Goal: Task Accomplishment & Management: Manage account settings

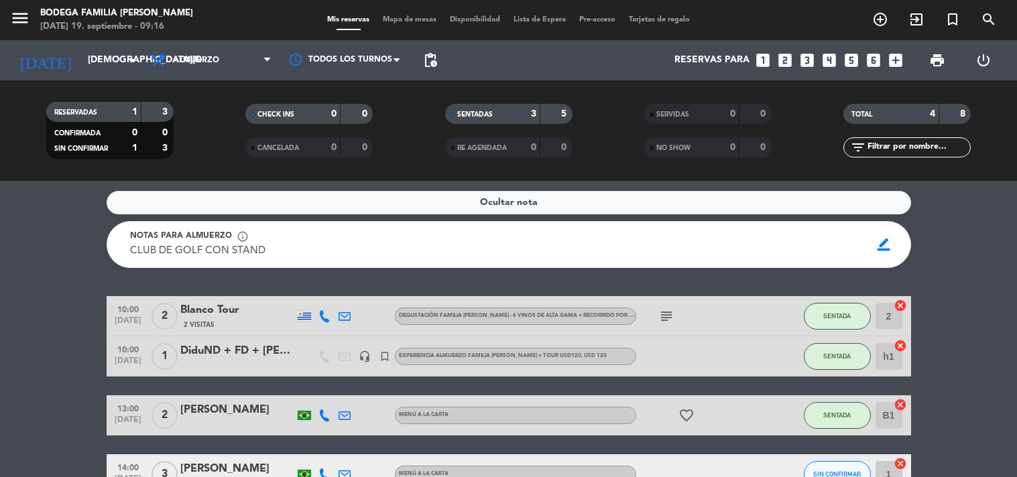
click at [107, 61] on input "[DEMOGRAPHIC_DATA][DATE]" at bounding box center [144, 60] width 127 height 24
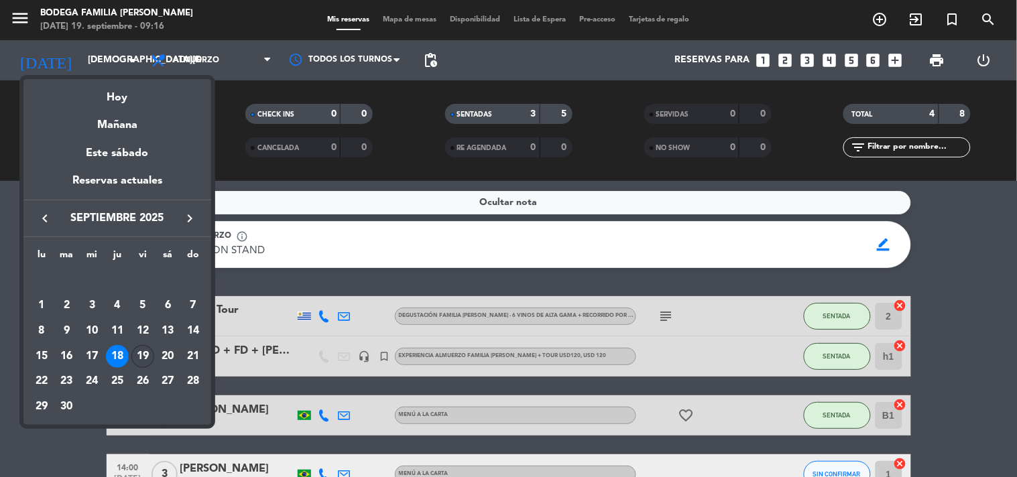
click at [143, 351] on div "19" at bounding box center [142, 356] width 23 height 23
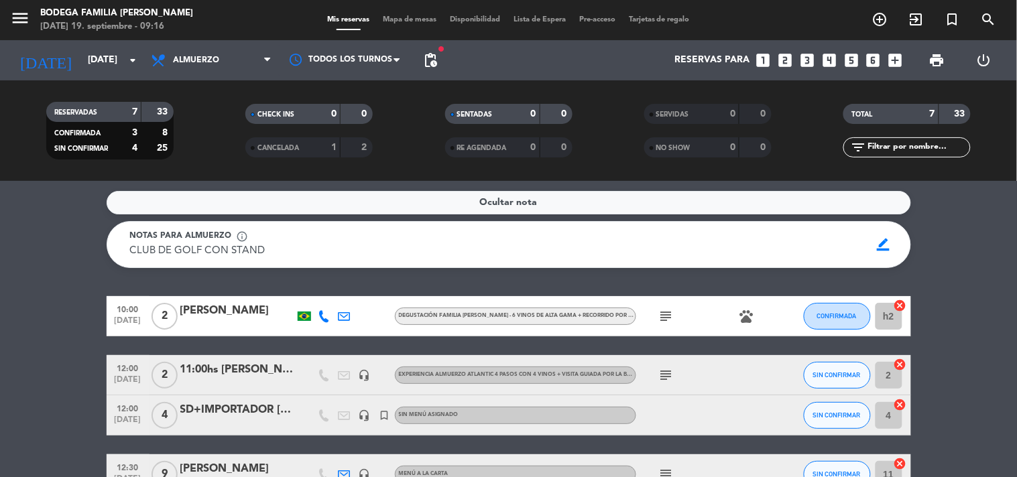
click at [29, 313] on bookings-row "10:00 [DATE] 2 [PERSON_NAME] Degustación Familia [PERSON_NAME] - 6 vinos de alt…" at bounding box center [508, 465] width 1017 height 338
click at [973, 347] on bookings-row "10:00 [DATE] 2 [PERSON_NAME] Degustación Familia [PERSON_NAME] - 6 vinos de alt…" at bounding box center [508, 465] width 1017 height 338
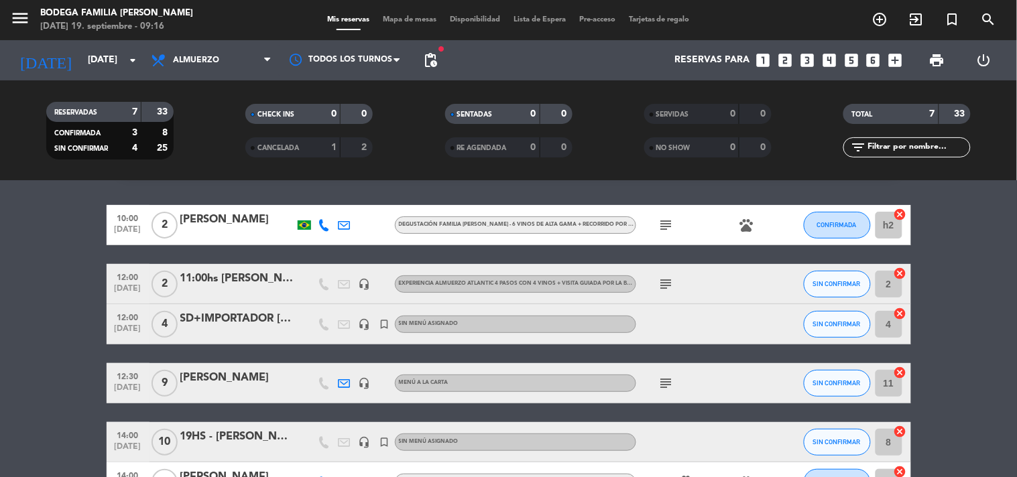
scroll to position [89, 0]
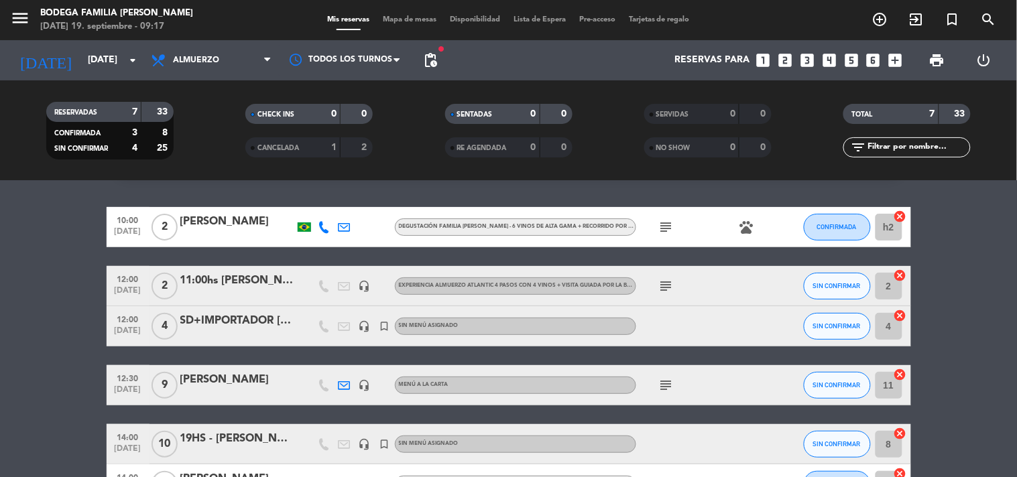
click at [78, 319] on bookings-row "10:00 [DATE] 2 [PERSON_NAME] Degustación Familia [PERSON_NAME] - 6 vinos de alt…" at bounding box center [508, 376] width 1017 height 338
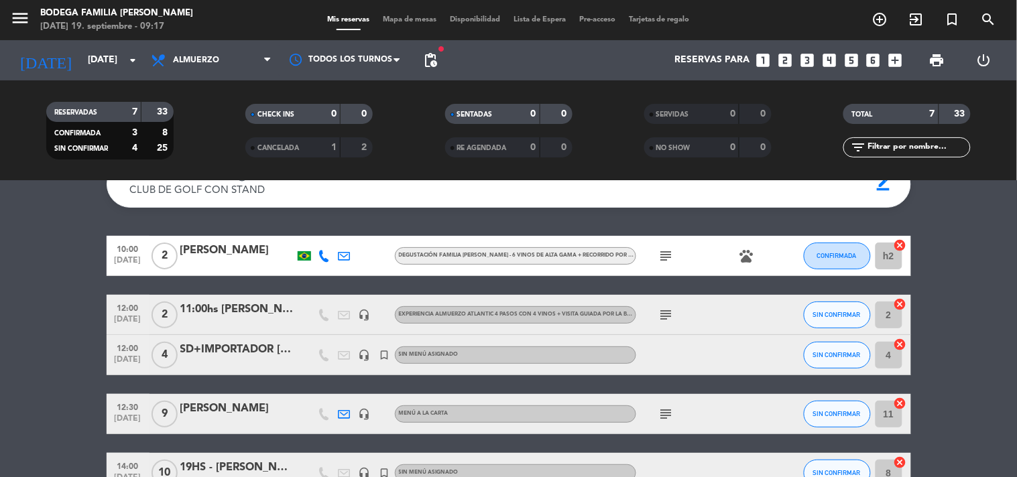
scroll to position [59, 0]
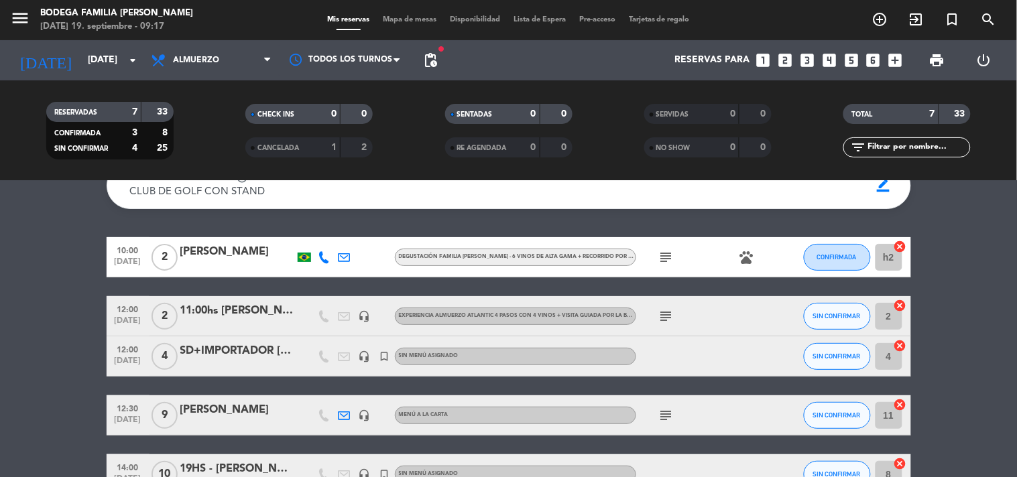
click at [78, 319] on bookings-row "10:00 [DATE] 2 [PERSON_NAME] Degustación Familia [PERSON_NAME] - 6 vinos de alt…" at bounding box center [508, 406] width 1017 height 338
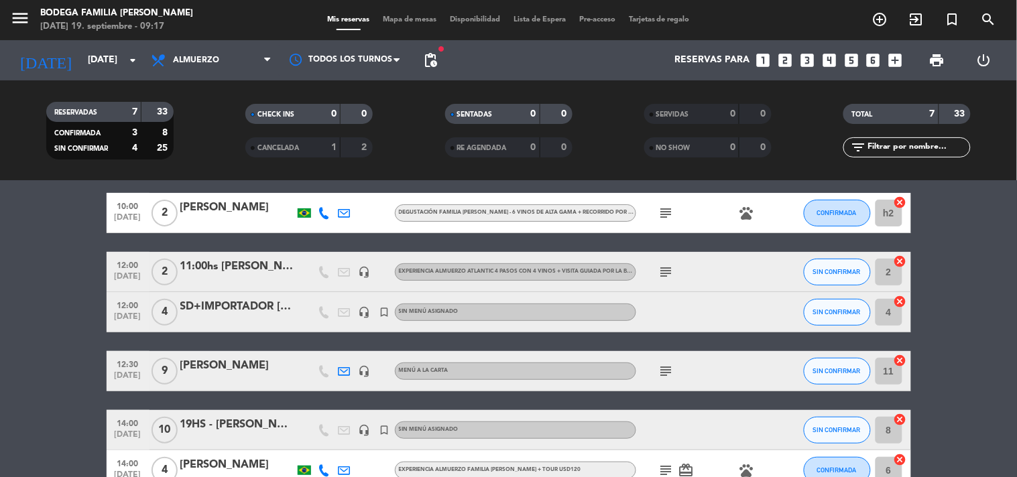
scroll to position [105, 0]
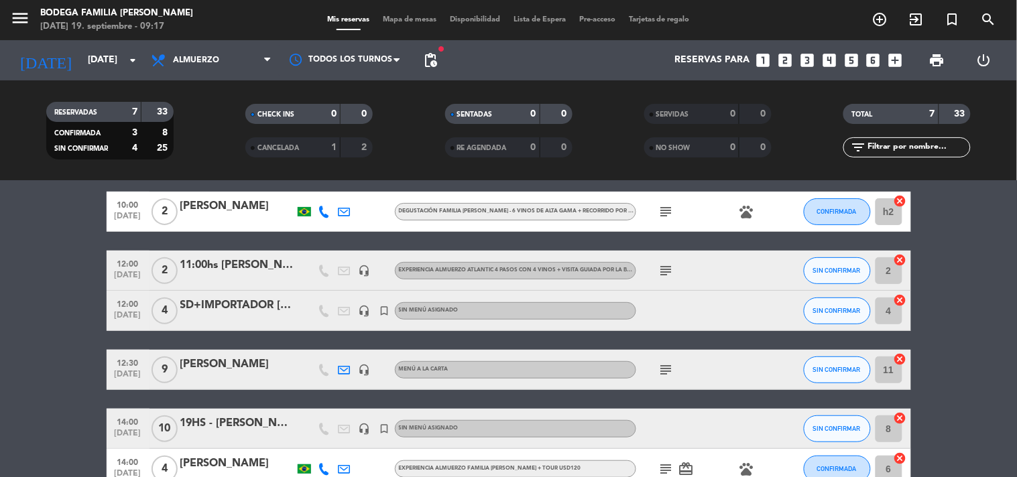
click at [664, 265] on icon "subject" at bounding box center [666, 271] width 16 height 16
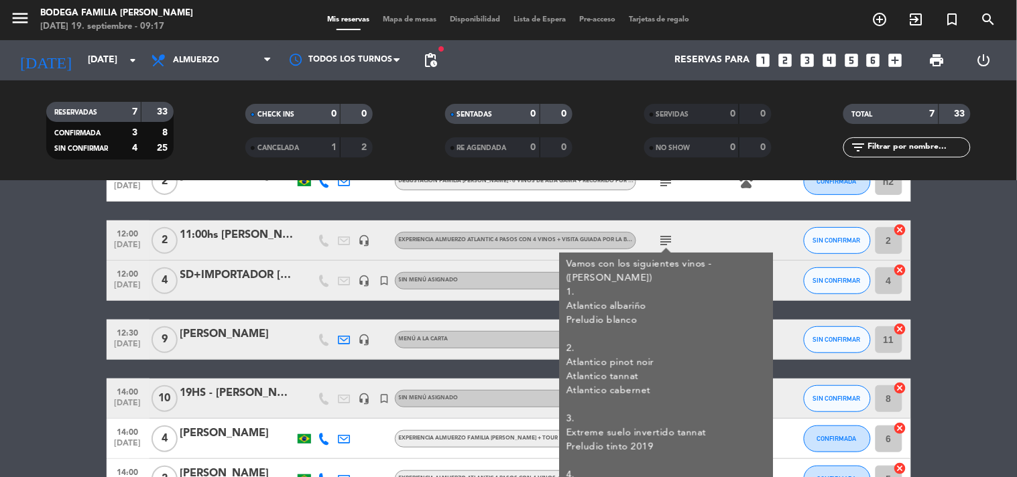
scroll to position [164, 0]
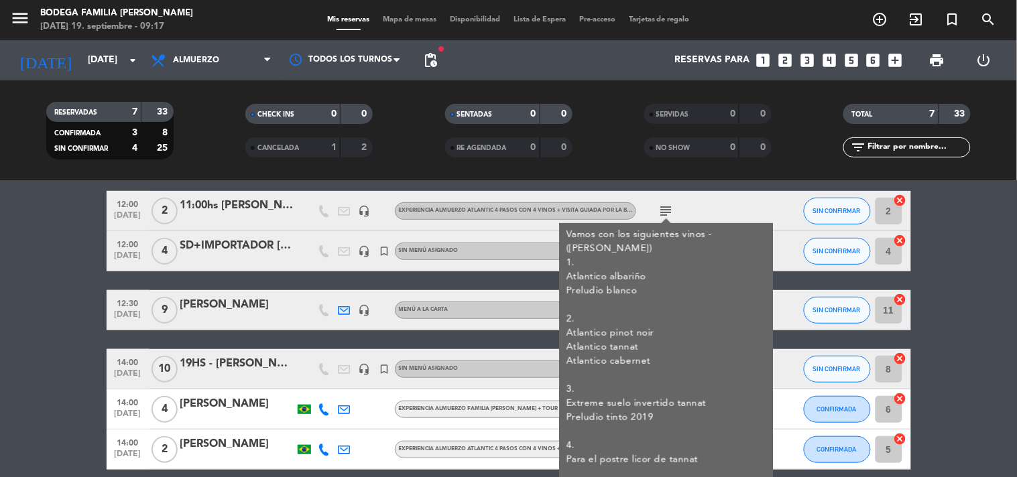
click at [0, 338] on bookings-row "10:00 [DATE] 2 [PERSON_NAME] Degustación Familia [PERSON_NAME] - 6 vinos de alt…" at bounding box center [508, 301] width 1017 height 338
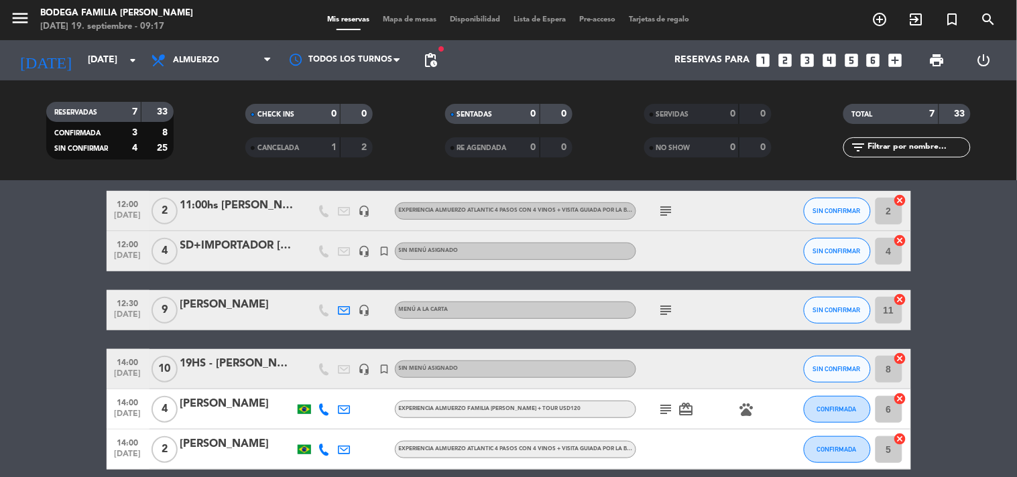
scroll to position [194, 0]
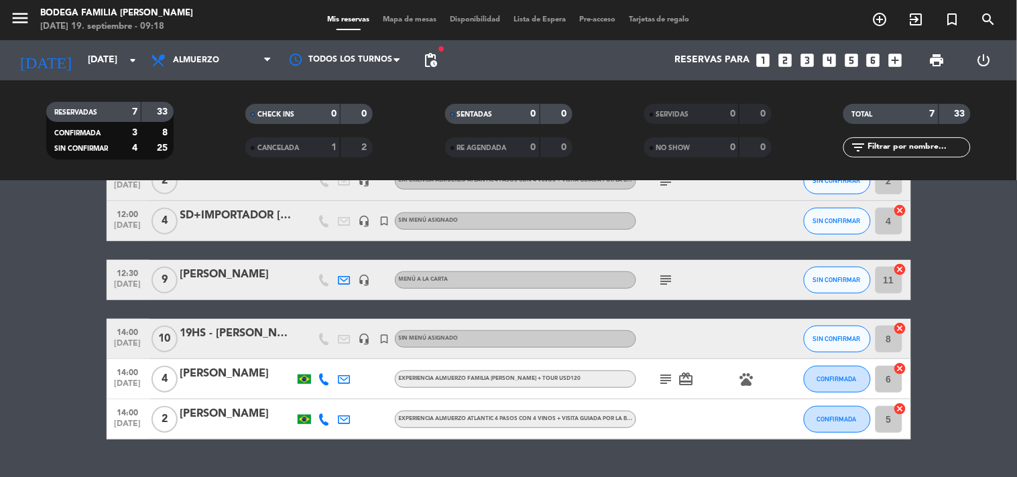
click at [229, 283] on div "[PERSON_NAME]" at bounding box center [237, 274] width 114 height 17
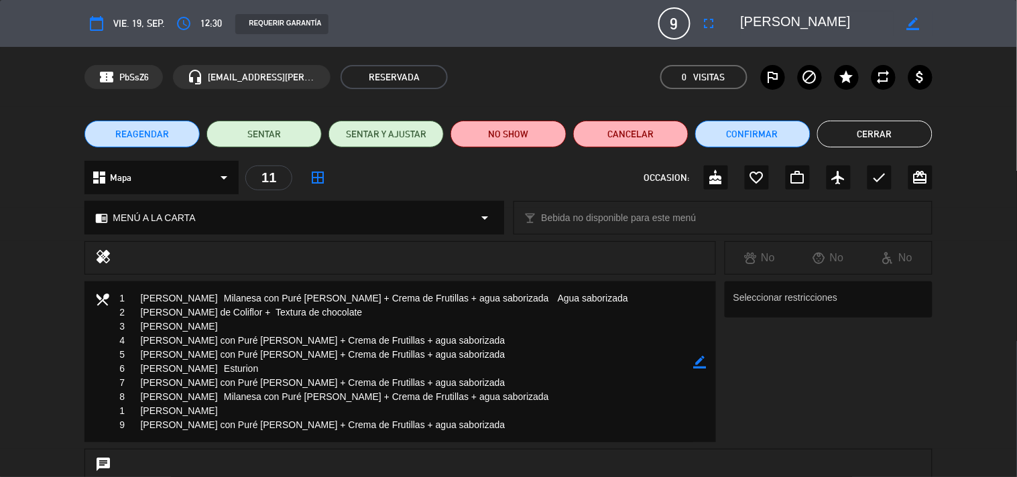
click at [42, 312] on div "local_dining border_color Seleccionar restricciones" at bounding box center [508, 366] width 1017 height 168
click at [843, 137] on button "Cerrar" at bounding box center [874, 134] width 115 height 27
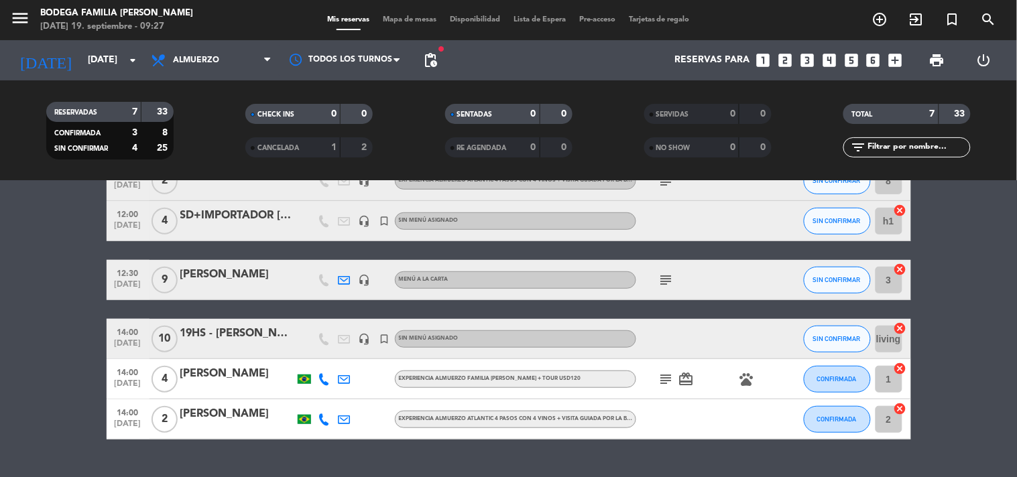
click at [0, 340] on bookings-row "10:00 [DATE] 2 [PERSON_NAME] Degustación Familia [PERSON_NAME] - 6 vinos de alt…" at bounding box center [508, 271] width 1017 height 338
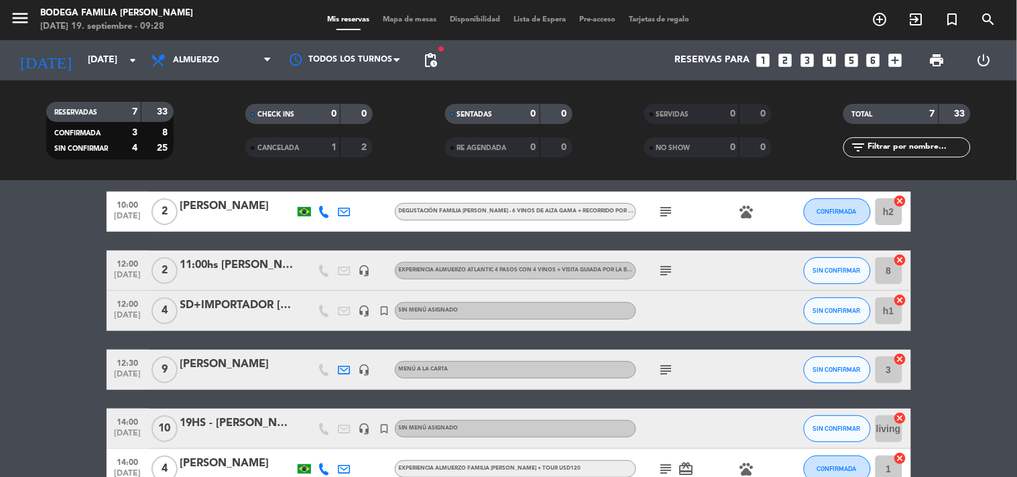
scroll to position [75, 0]
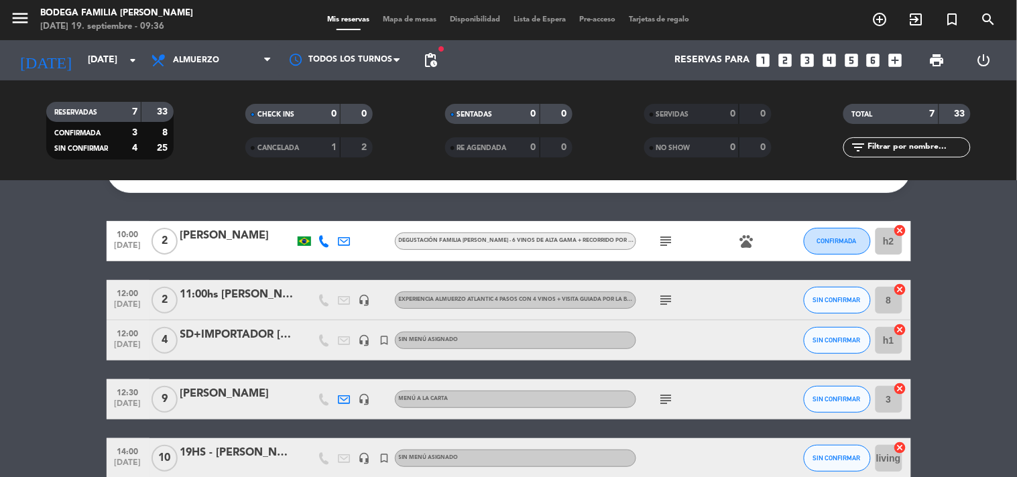
click at [56, 265] on bookings-row "10:00 [DATE] 2 [PERSON_NAME] Degustación Familia [PERSON_NAME] - 6 vinos de alt…" at bounding box center [508, 390] width 1017 height 338
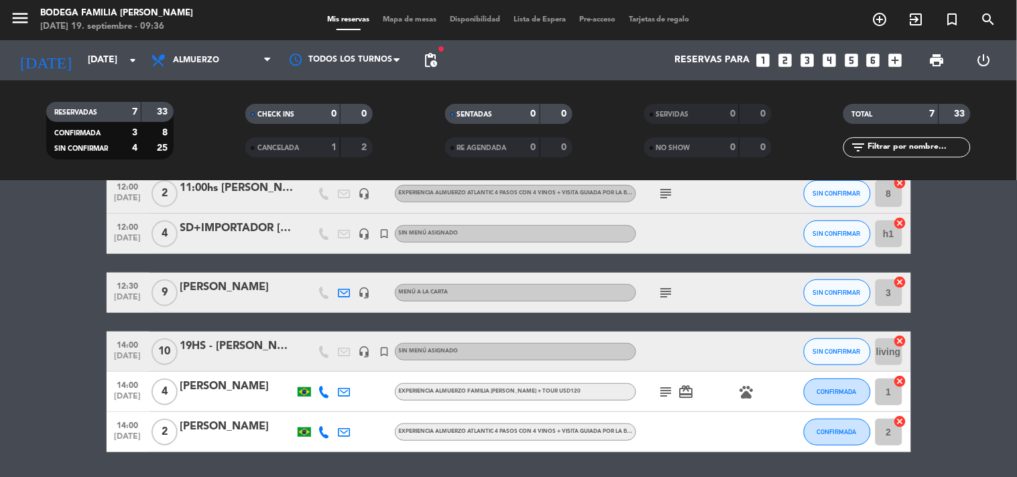
scroll to position [194, 0]
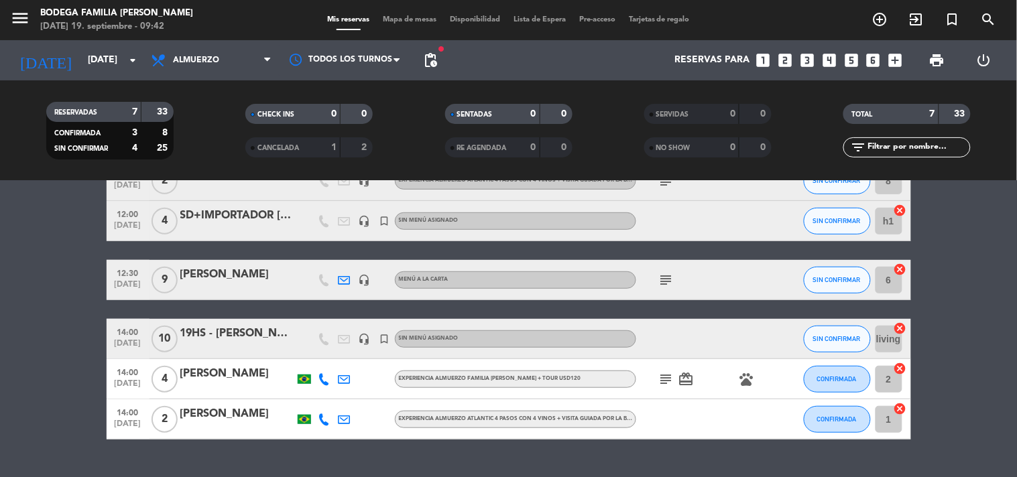
click at [56, 265] on bookings-row "10:00 [DATE] 2 [PERSON_NAME] Degustación Familia [PERSON_NAME] - 6 vinos de alt…" at bounding box center [508, 271] width 1017 height 338
click at [671, 278] on icon "subject" at bounding box center [666, 280] width 16 height 16
click at [243, 269] on div "[PERSON_NAME]" at bounding box center [237, 274] width 114 height 17
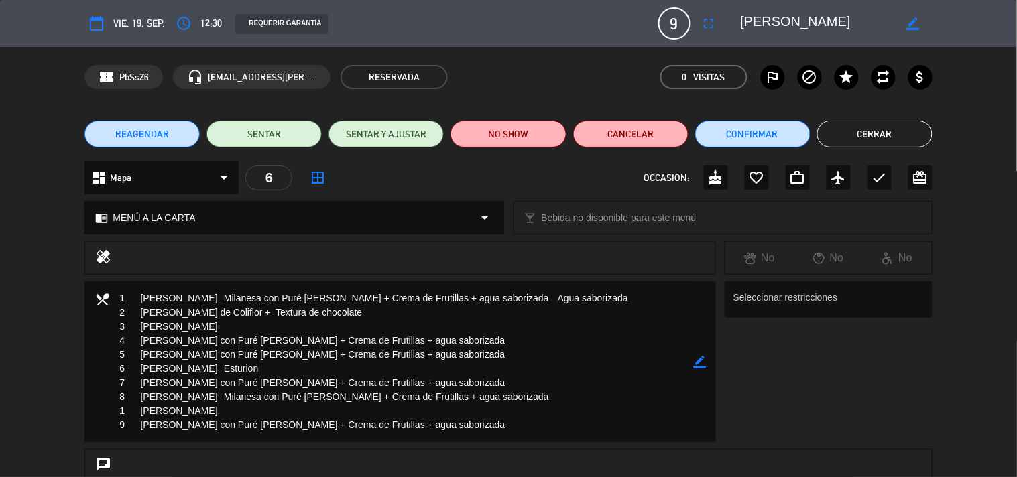
click at [866, 129] on button "Cerrar" at bounding box center [874, 134] width 115 height 27
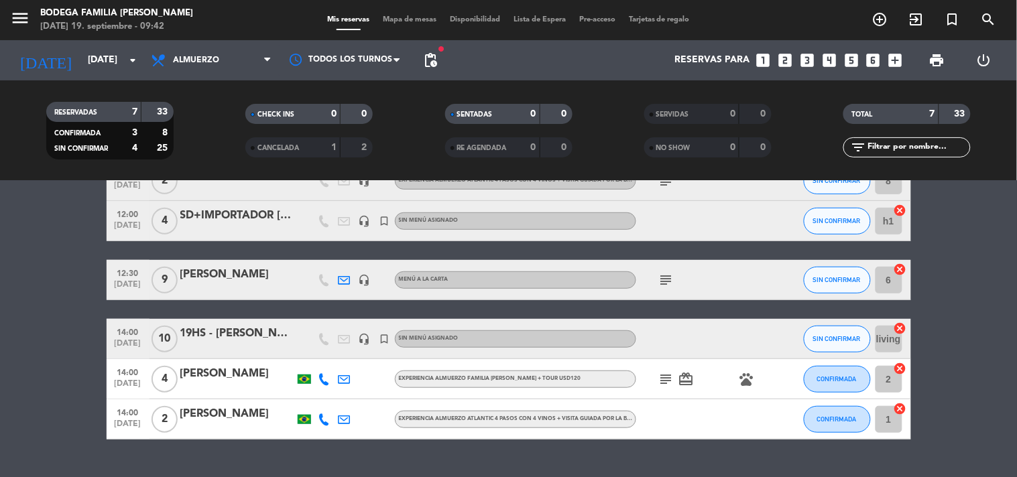
click at [961, 379] on bookings-row "10:00 [DATE] 2 [PERSON_NAME] Degustación Familia [PERSON_NAME] - 6 vinos de alt…" at bounding box center [508, 271] width 1017 height 338
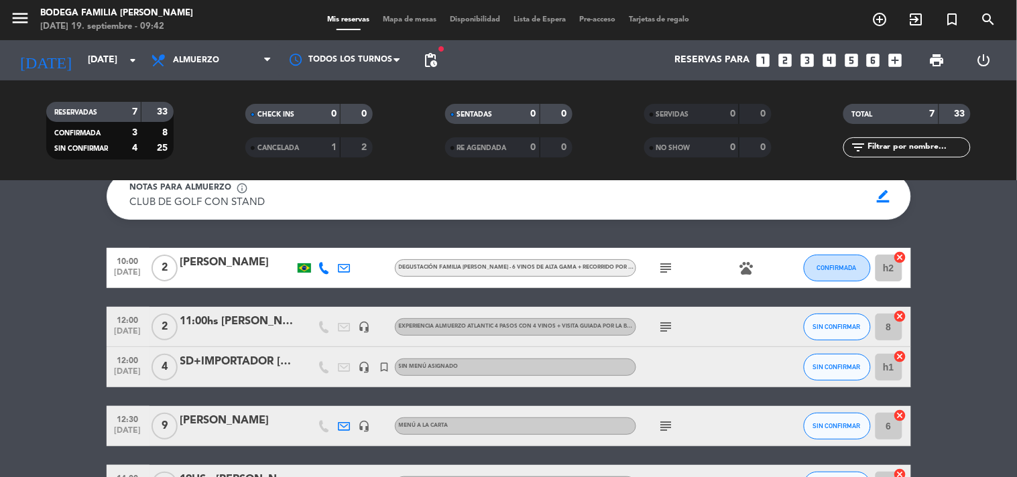
scroll to position [45, 0]
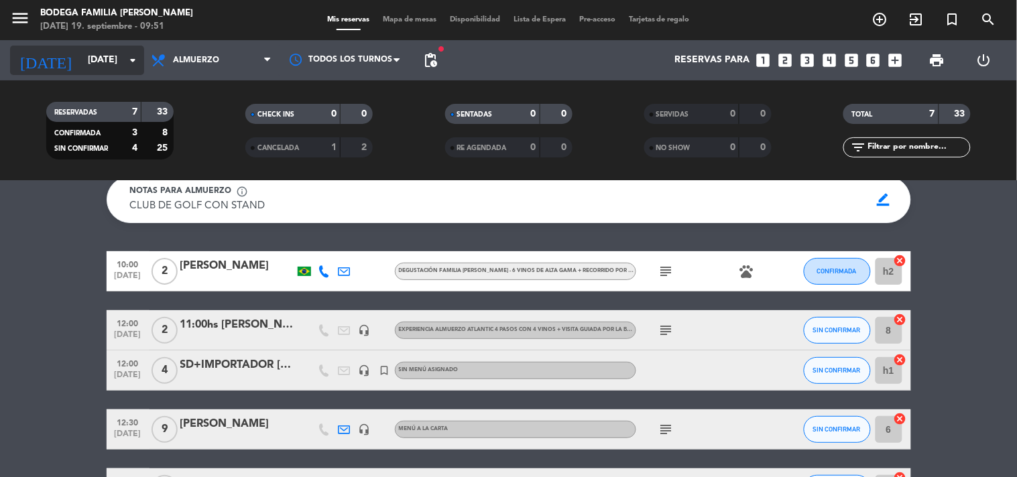
click at [101, 65] on input "[DATE]" at bounding box center [144, 60] width 127 height 24
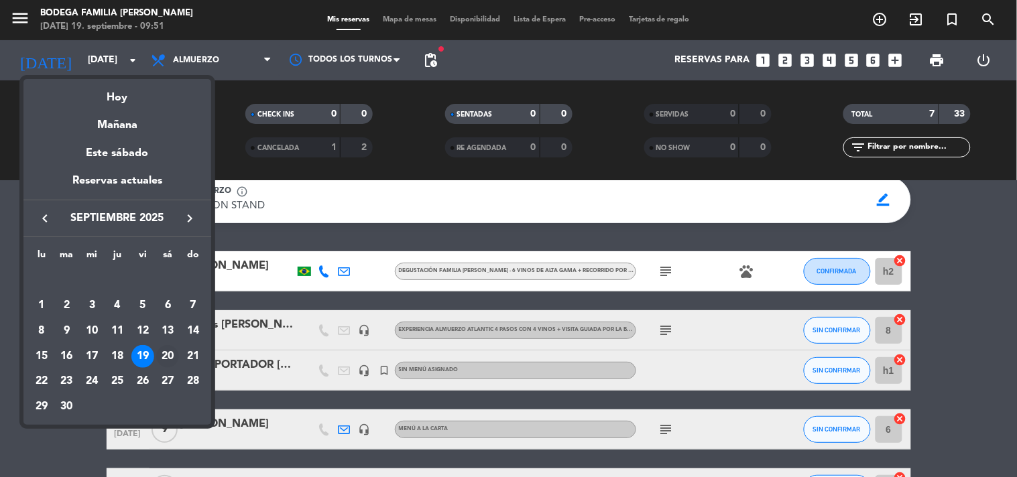
click at [168, 356] on div "20" at bounding box center [167, 356] width 23 height 23
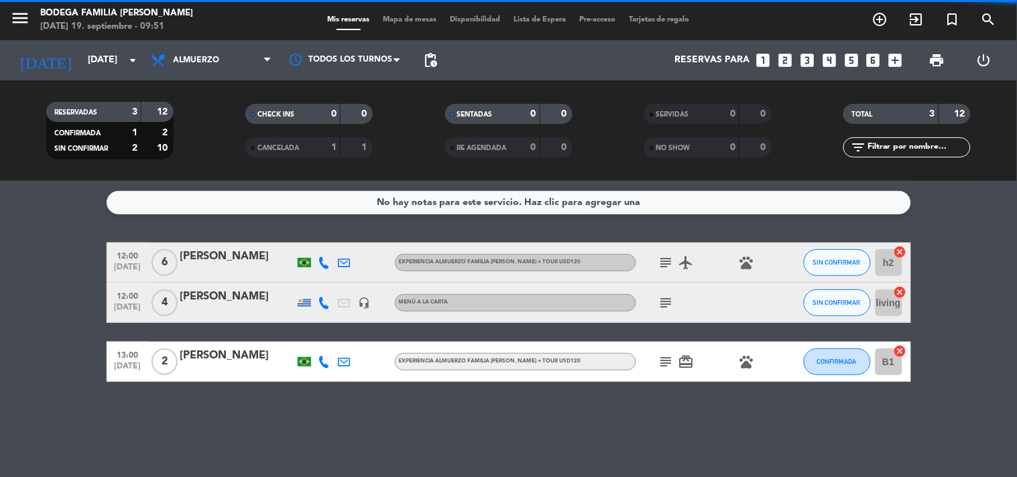
scroll to position [0, 0]
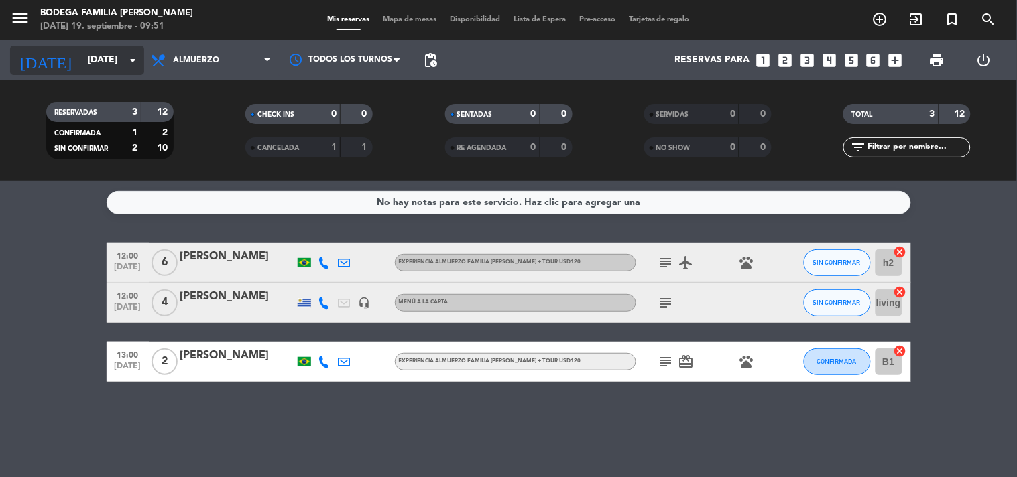
click at [111, 63] on input "[DATE]" at bounding box center [144, 60] width 127 height 24
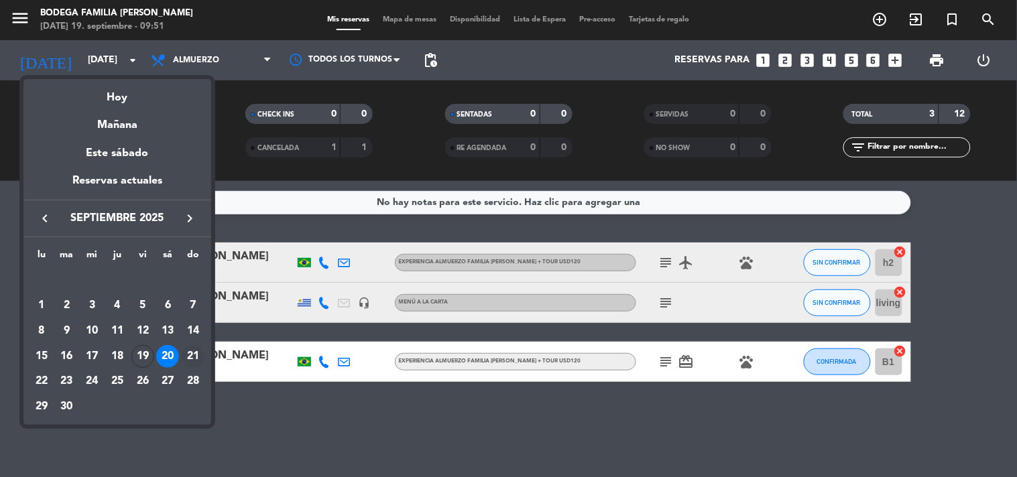
click at [183, 354] on div "21" at bounding box center [193, 356] width 23 height 23
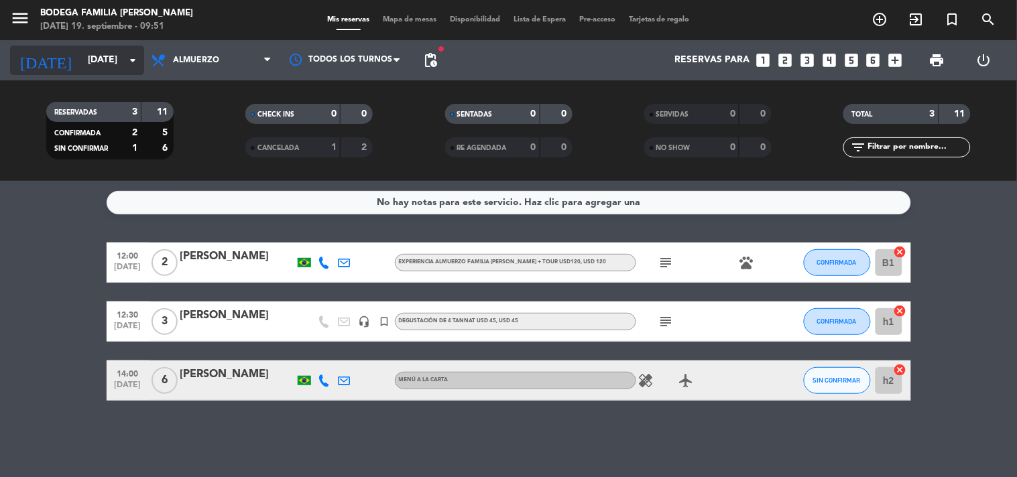
click at [90, 59] on input "[DATE]" at bounding box center [144, 60] width 127 height 24
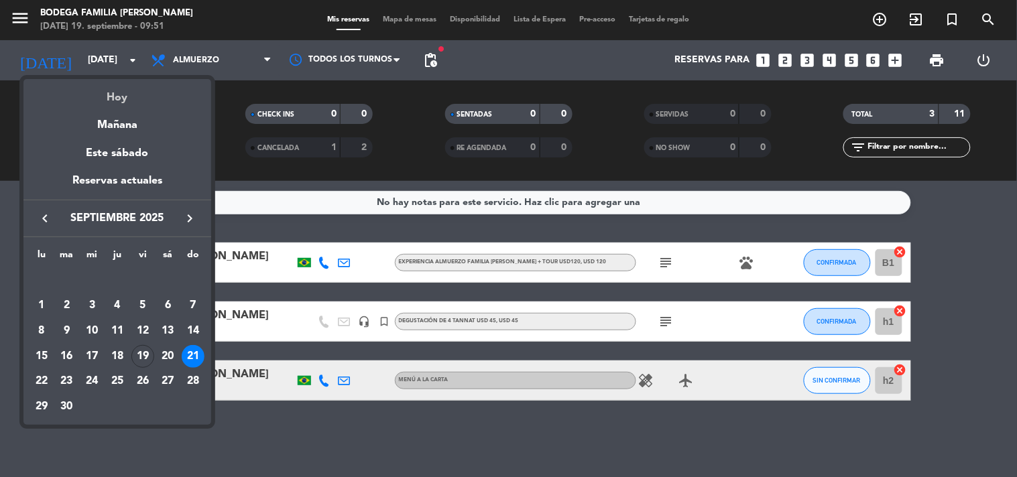
click at [105, 93] on div "Hoy" at bounding box center [117, 92] width 188 height 27
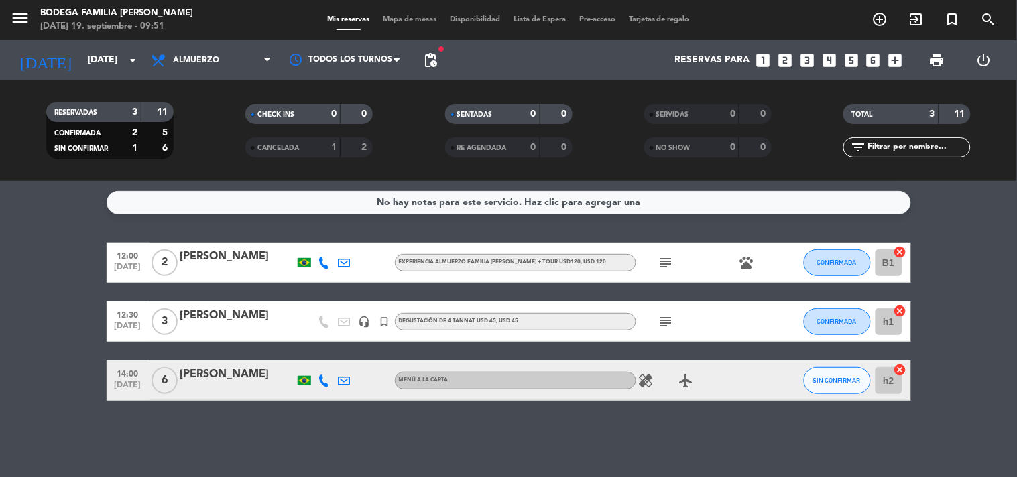
type input "[DATE]"
